Goal: Check status: Check status

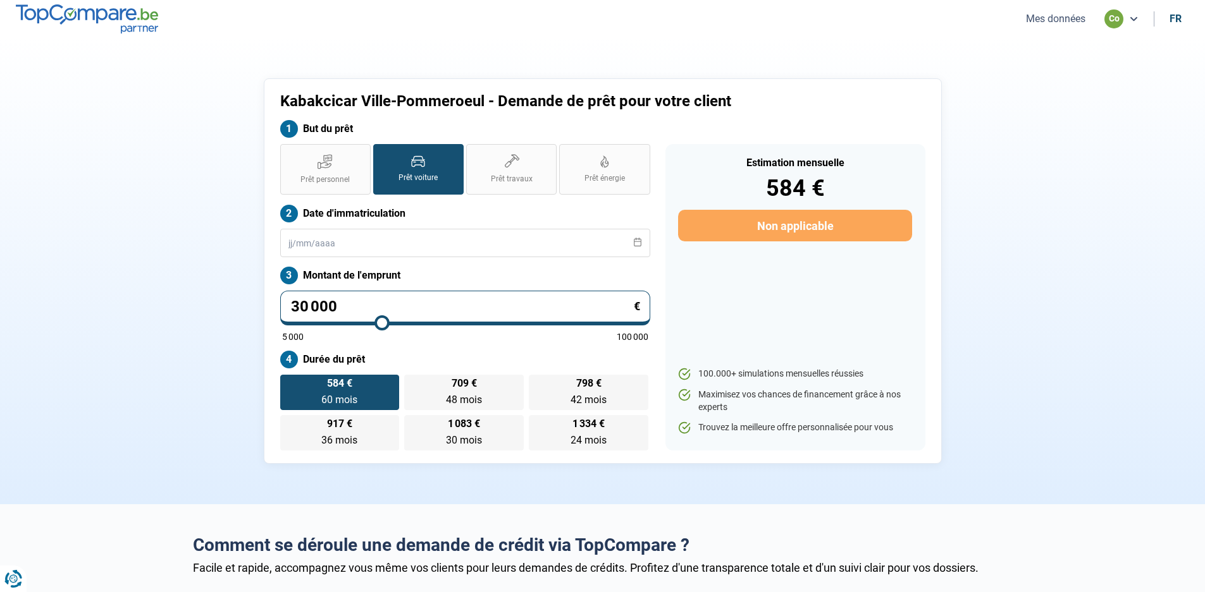
click at [1050, 20] on button "Mes données" at bounding box center [1055, 18] width 67 height 13
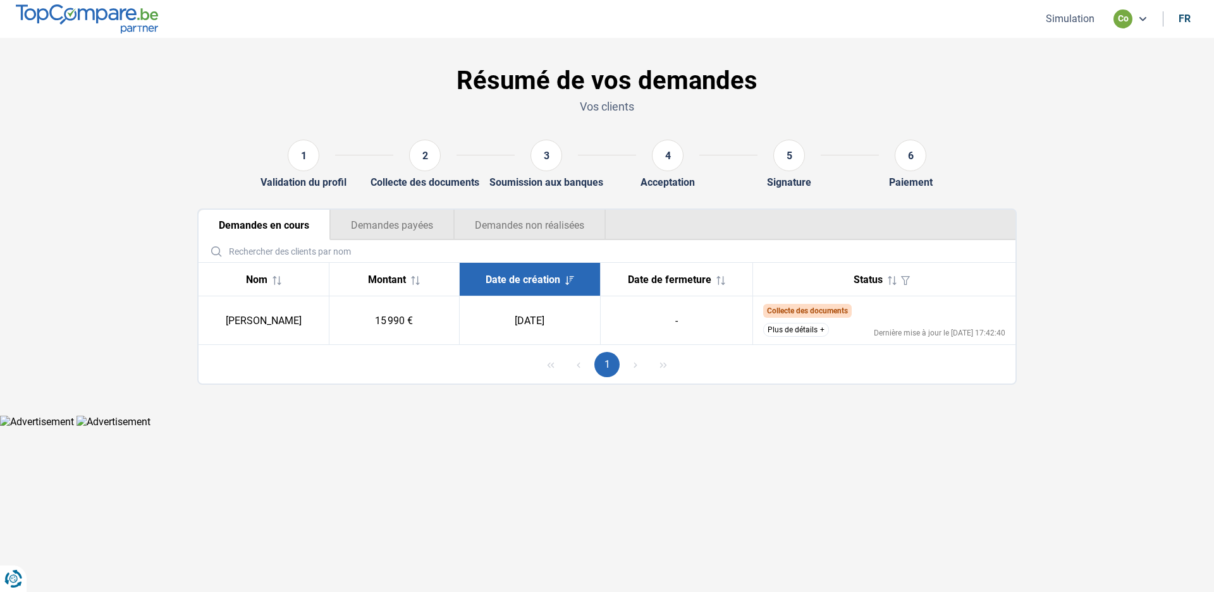
click at [820, 331] on button "Plus de détails" at bounding box center [796, 330] width 66 height 14
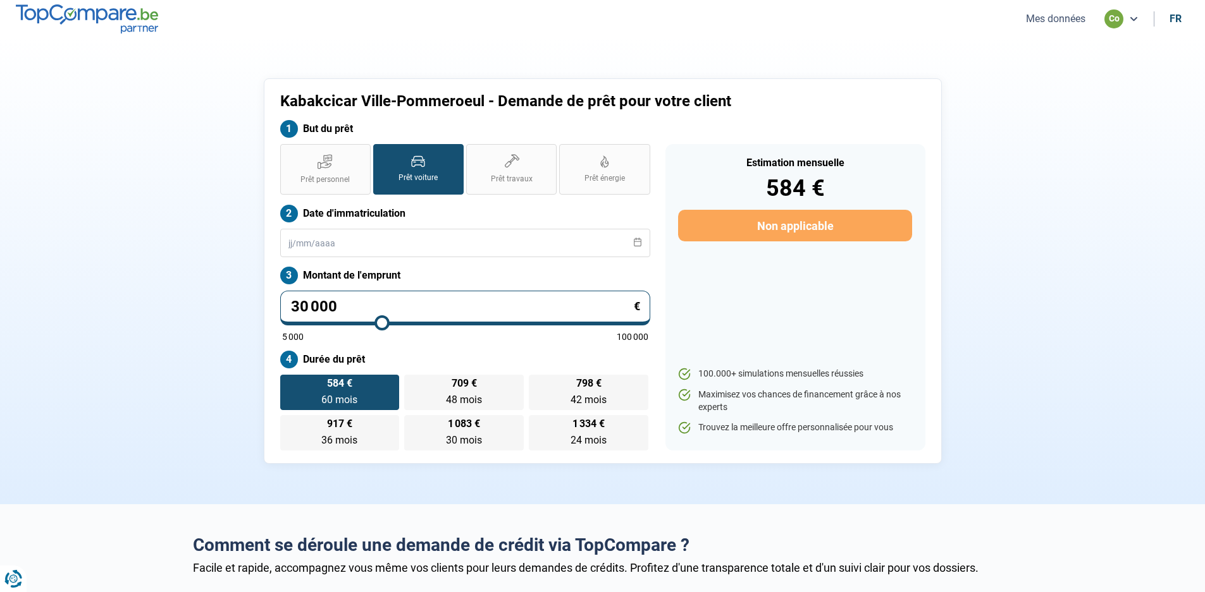
click at [1051, 13] on button "Mes données" at bounding box center [1055, 18] width 67 height 13
